Goal: Information Seeking & Learning: Learn about a topic

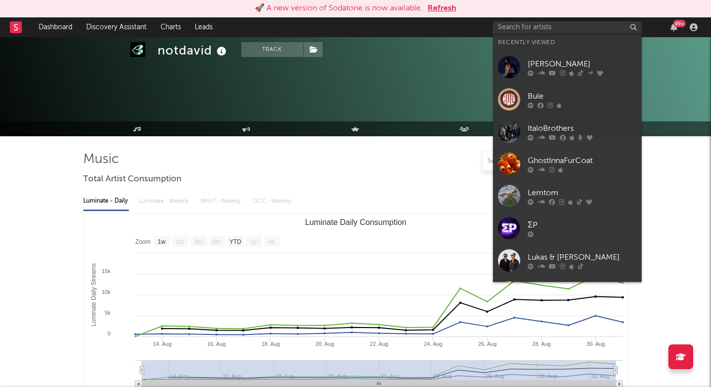
select select "1w"
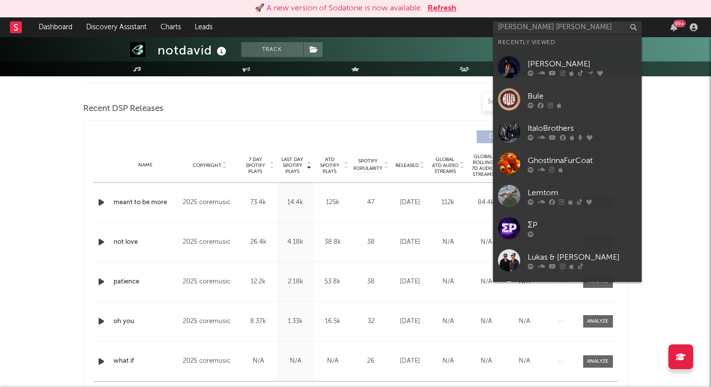
scroll to position [329, 0]
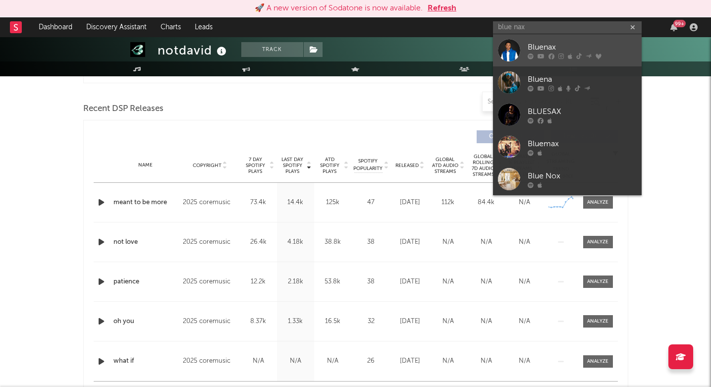
type input "blue nax"
click at [545, 44] on div "Bluenax" at bounding box center [582, 47] width 109 height 12
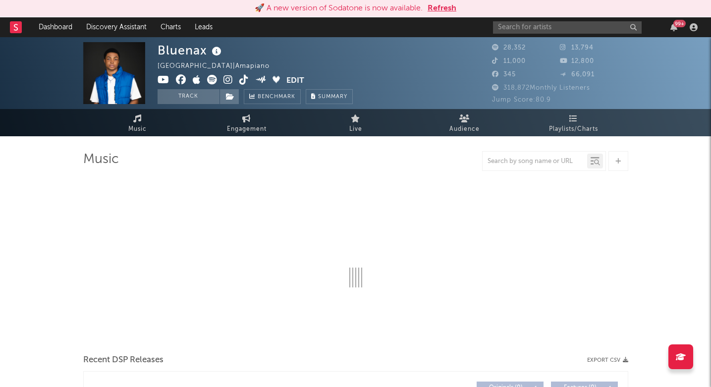
select select "6m"
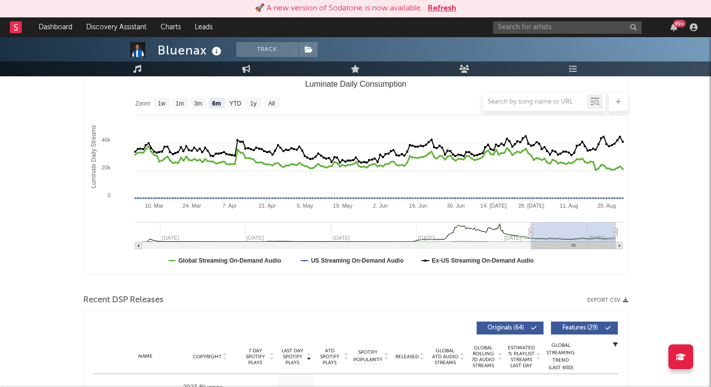
scroll to position [371, 0]
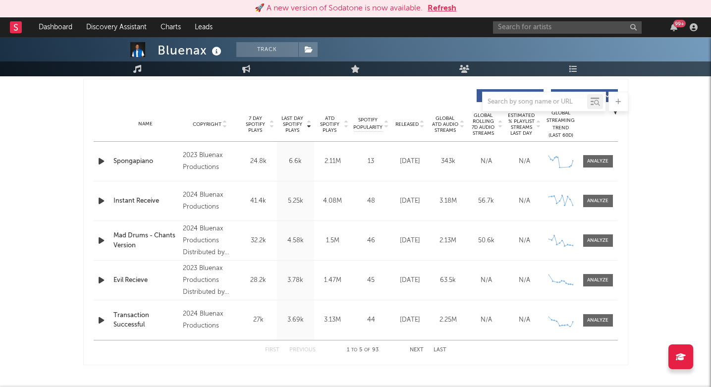
click at [409, 122] on span "Released" at bounding box center [406, 124] width 23 height 6
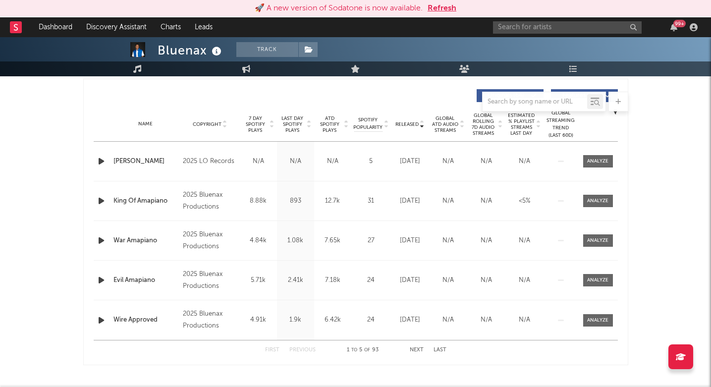
click at [416, 350] on button "Next" at bounding box center [417, 349] width 14 height 5
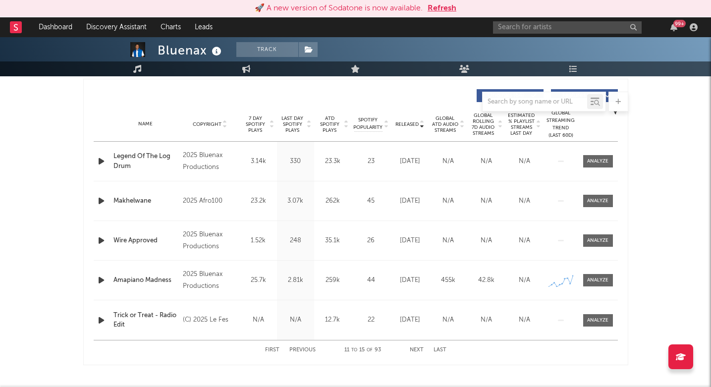
click at [306, 351] on button "Previous" at bounding box center [302, 349] width 26 height 5
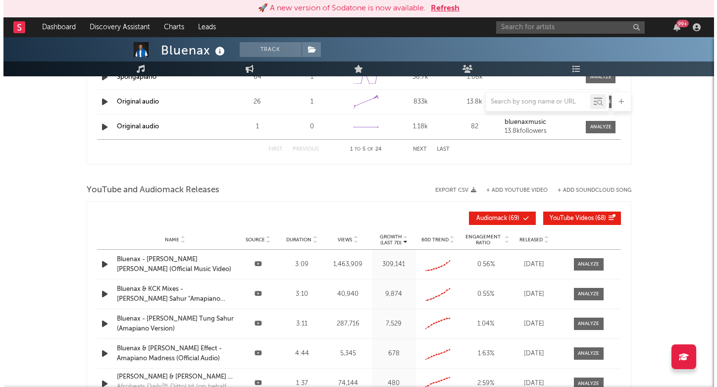
scroll to position [1089, 0]
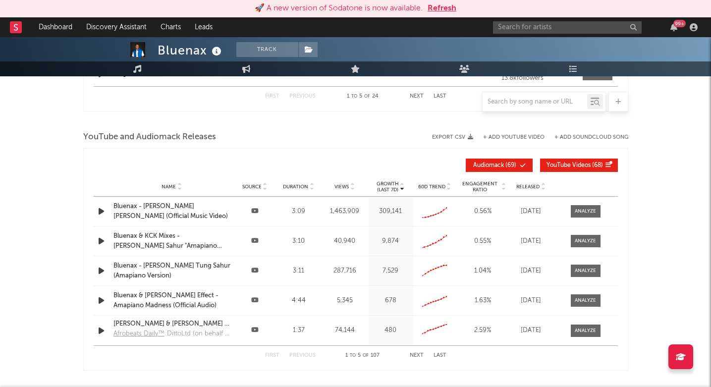
click at [157, 216] on div "Bluenax - [PERSON_NAME] [PERSON_NAME] (Official Music Video)" at bounding box center [171, 211] width 117 height 19
click at [171, 207] on div "Bluenax - [PERSON_NAME] [PERSON_NAME] (Official Music Video)" at bounding box center [171, 211] width 117 height 19
click at [580, 29] on input "text" at bounding box center [573, 27] width 149 height 12
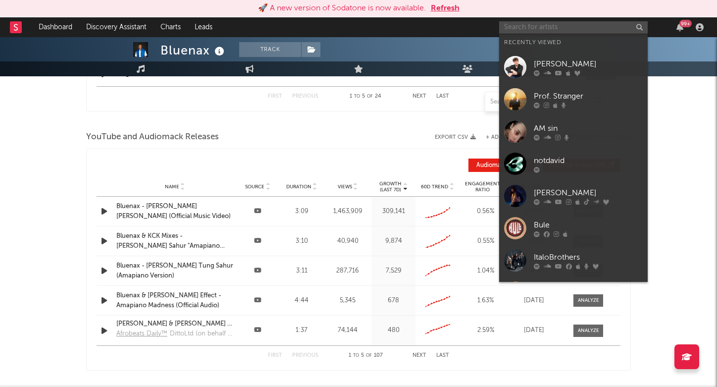
paste input "[URL][DOMAIN_NAME]"
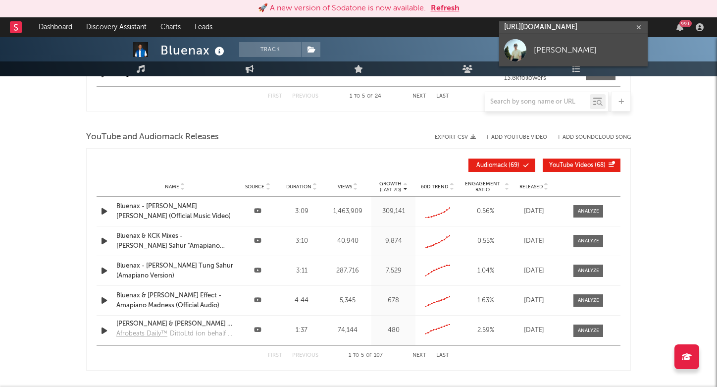
type input "[URL][DOMAIN_NAME]"
click at [566, 44] on div "[PERSON_NAME]" at bounding box center [588, 50] width 109 height 12
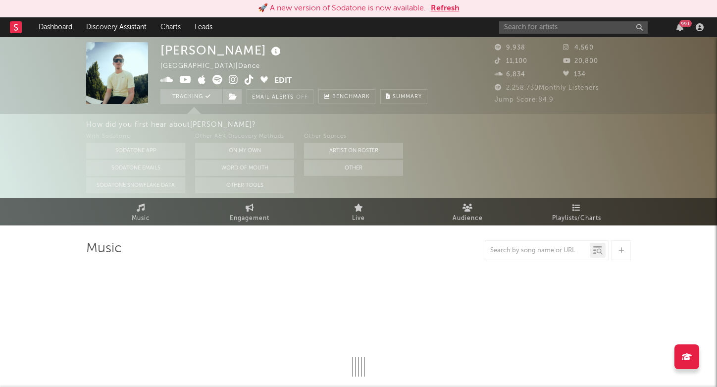
select select "6m"
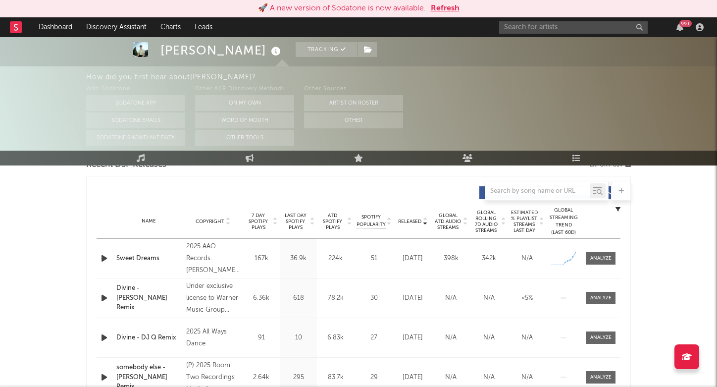
scroll to position [362, 0]
click at [314, 222] on icon at bounding box center [312, 224] width 5 height 4
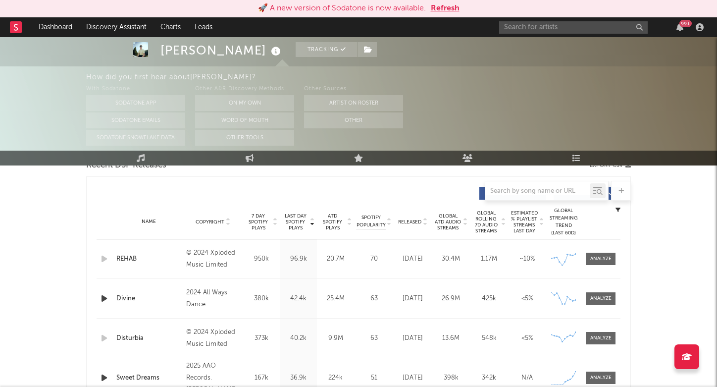
click at [607, 266] on div "Name REHAB Copyright © 2024 Xploded Music Limited Label Xploded Music Limited A…" at bounding box center [359, 258] width 524 height 39
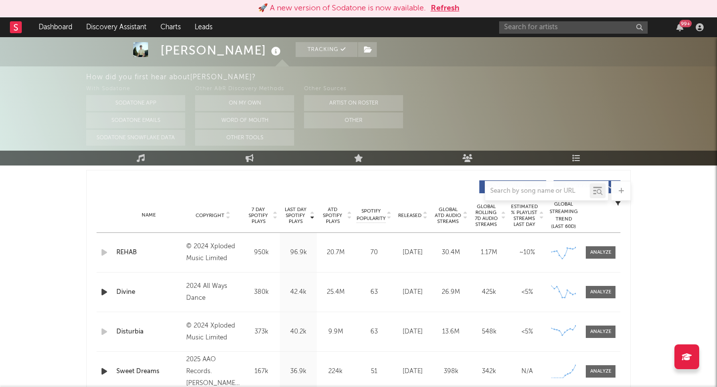
scroll to position [371, 0]
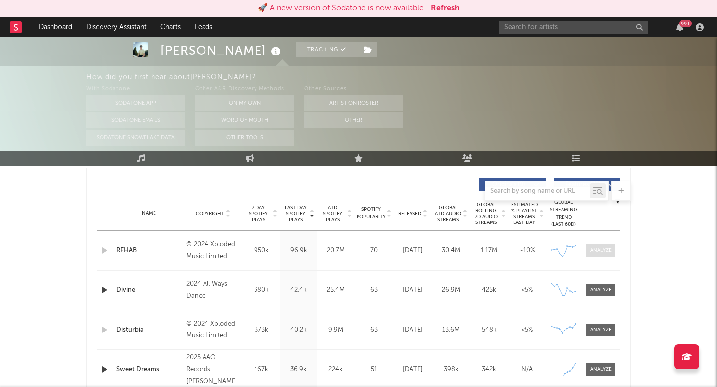
click at [602, 246] on span at bounding box center [601, 250] width 30 height 12
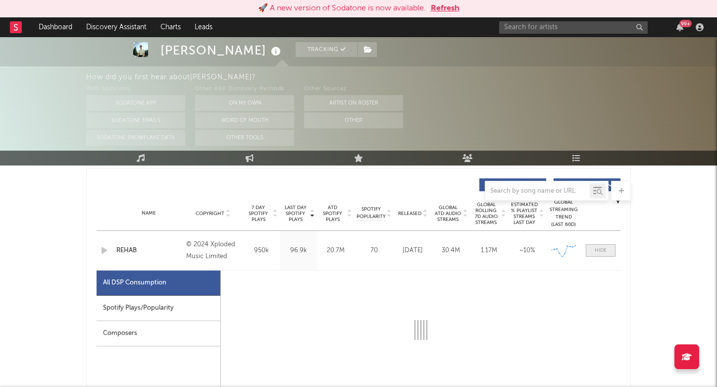
select select "6m"
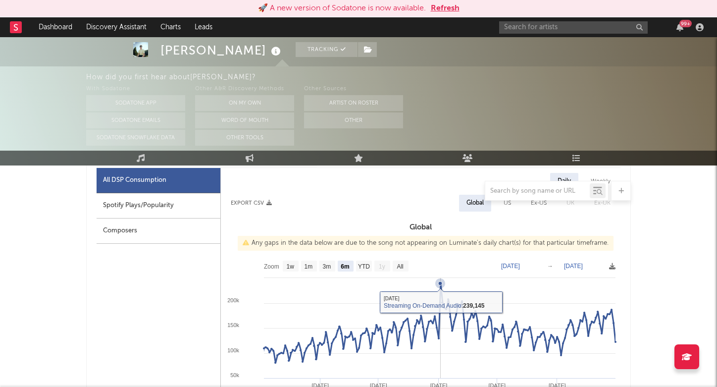
scroll to position [474, 0]
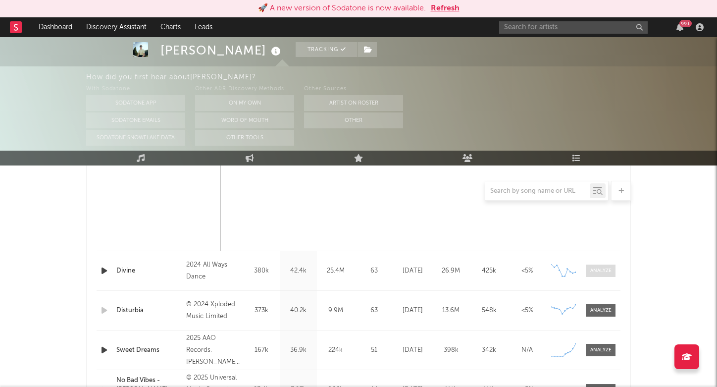
click at [601, 273] on div at bounding box center [601, 270] width 21 height 7
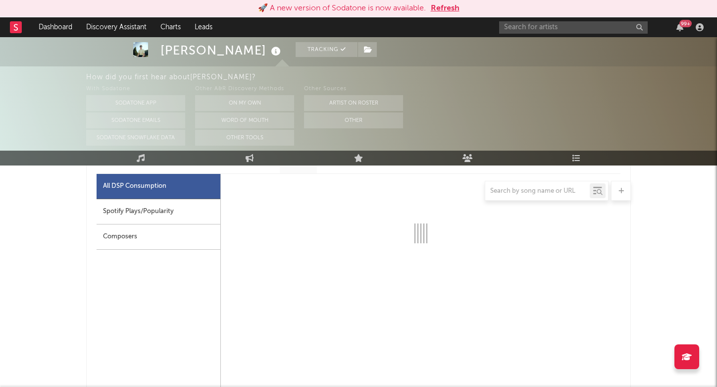
scroll to position [982, 0]
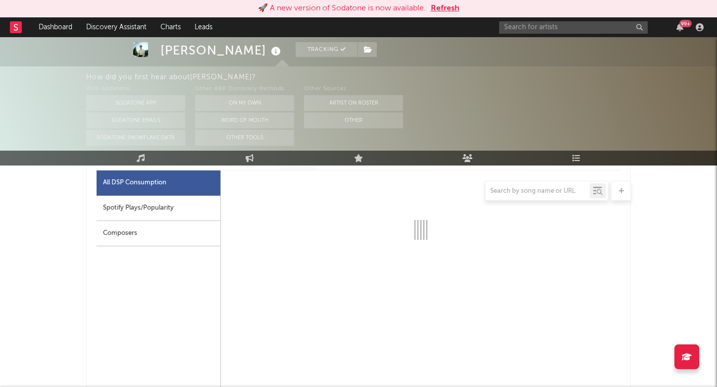
select select "6m"
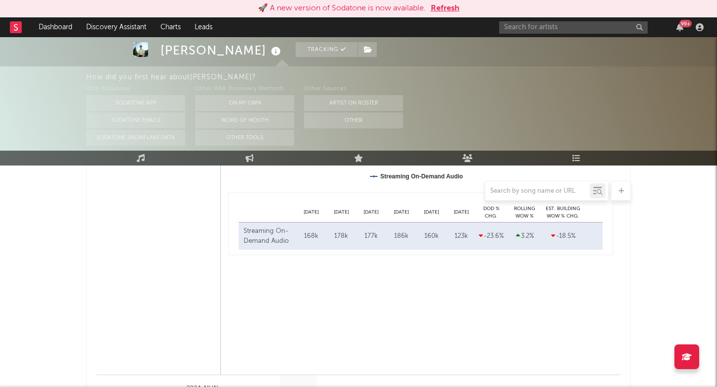
scroll to position [736, 0]
